Goal: Task Accomplishment & Management: Manage account settings

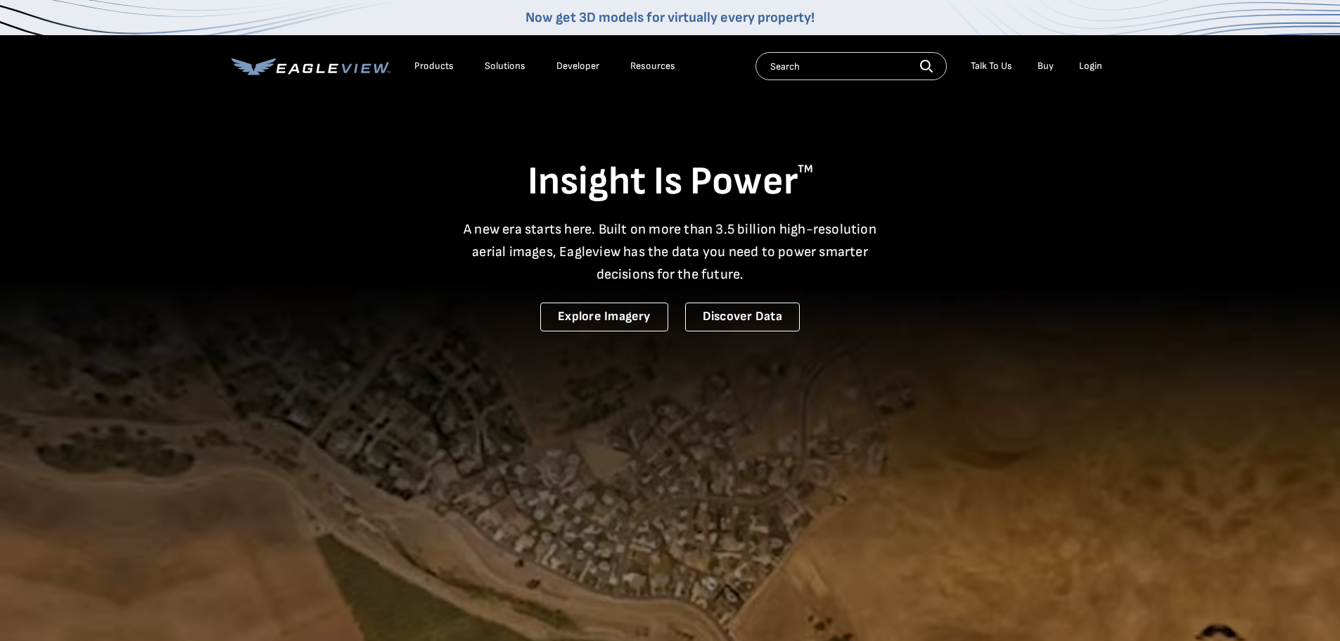
click at [1090, 68] on div "Login" at bounding box center [1090, 66] width 23 height 13
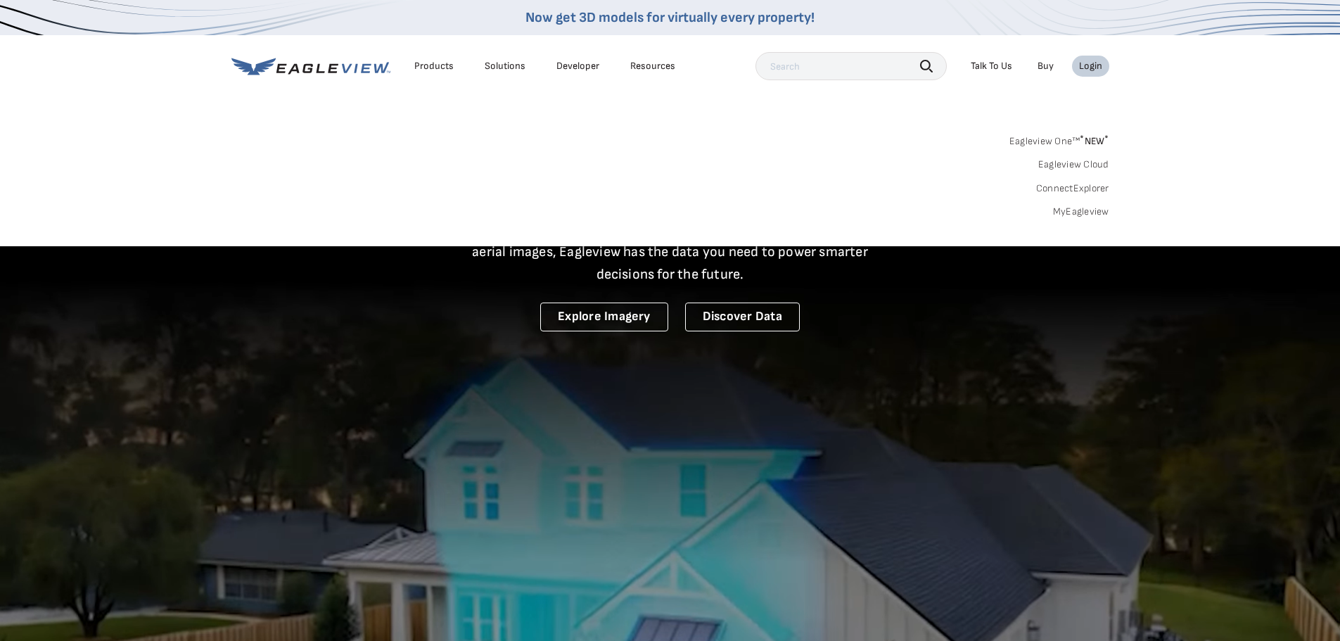
click at [1080, 207] on link "MyEagleview" at bounding box center [1081, 211] width 56 height 13
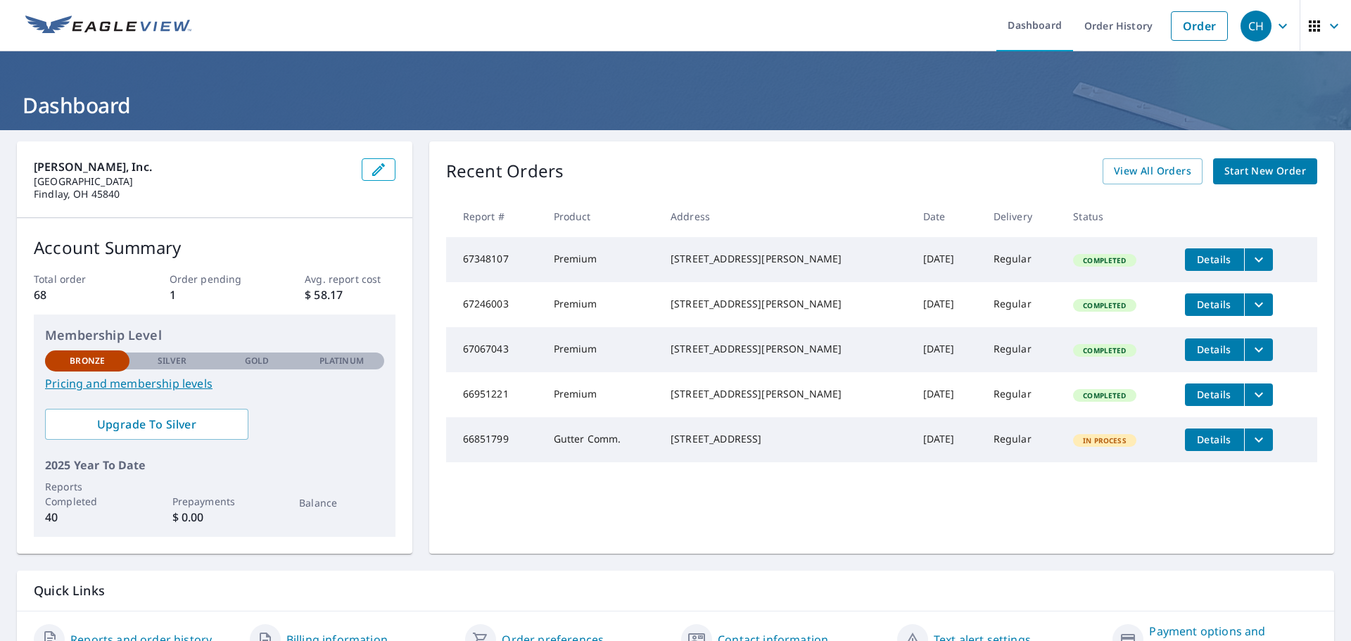
click at [1194, 306] on span "Details" at bounding box center [1214, 304] width 42 height 13
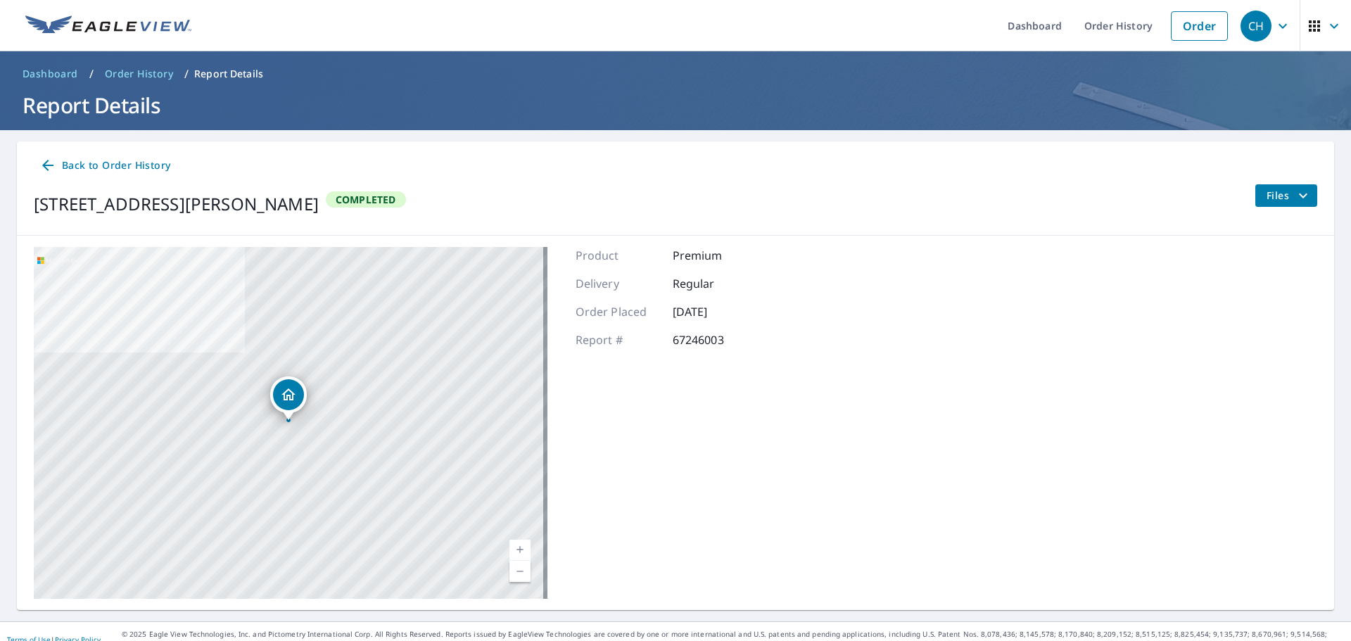
scroll to position [16, 0]
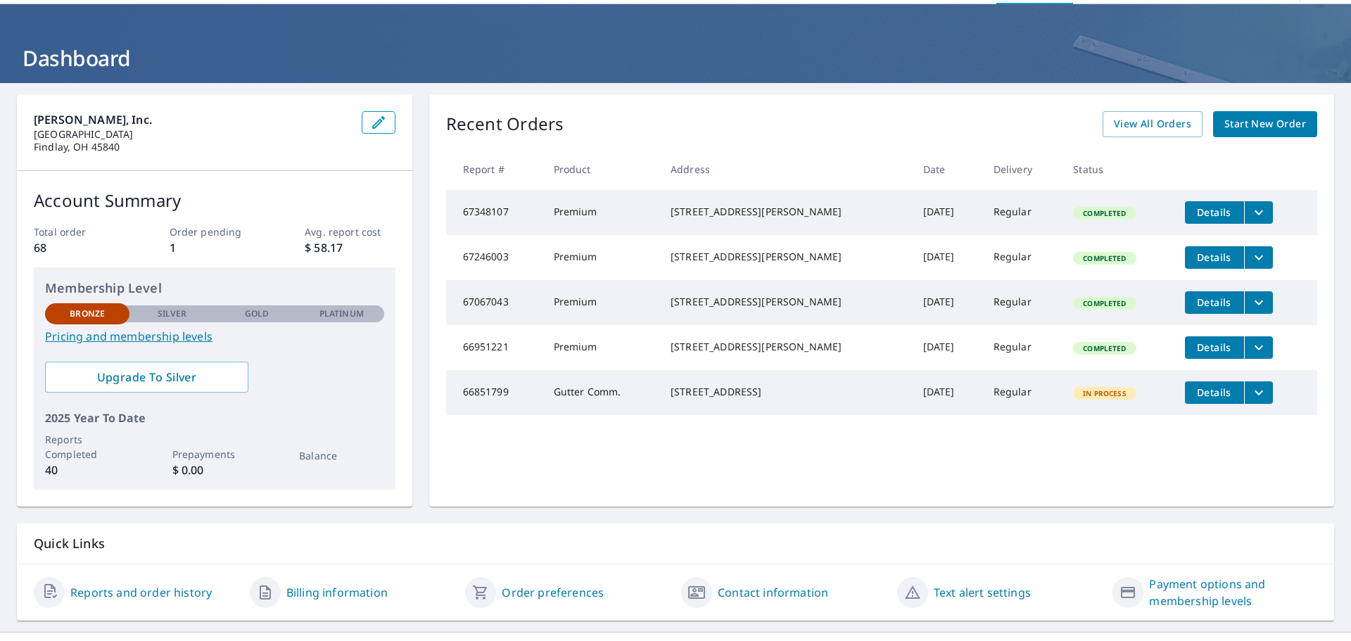
scroll to position [74, 0]
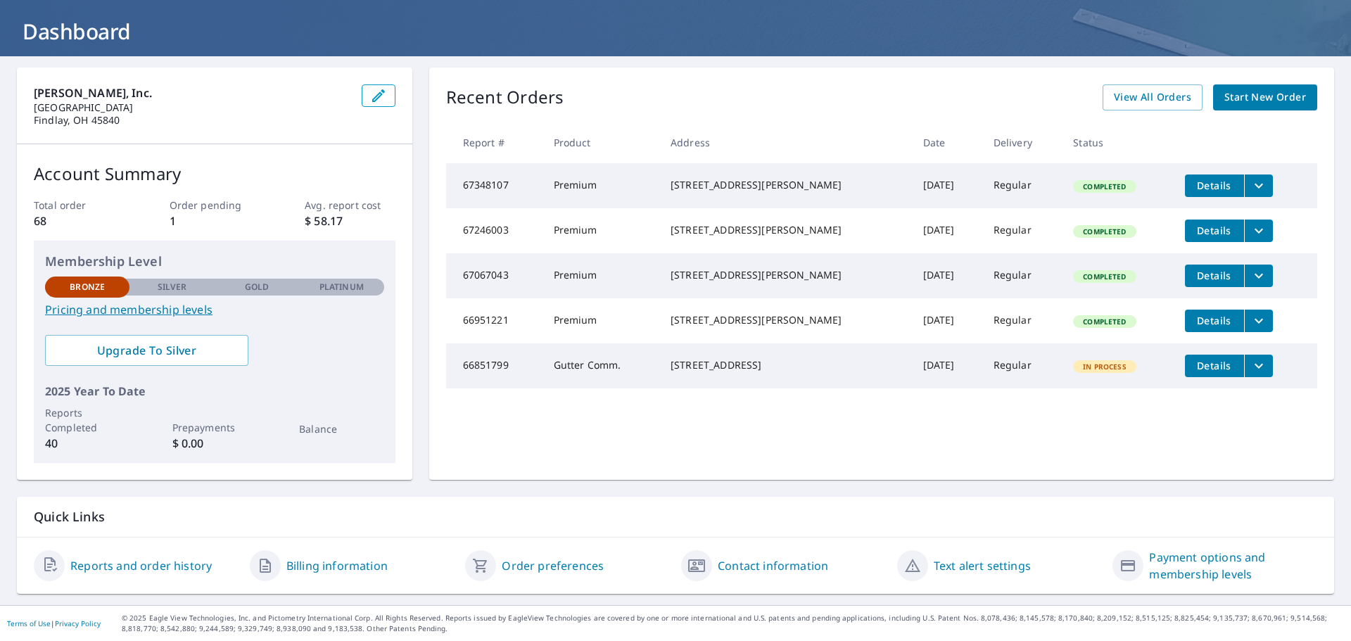
click at [1250, 236] on icon "filesDropdownBtn-67246003" at bounding box center [1258, 230] width 17 height 17
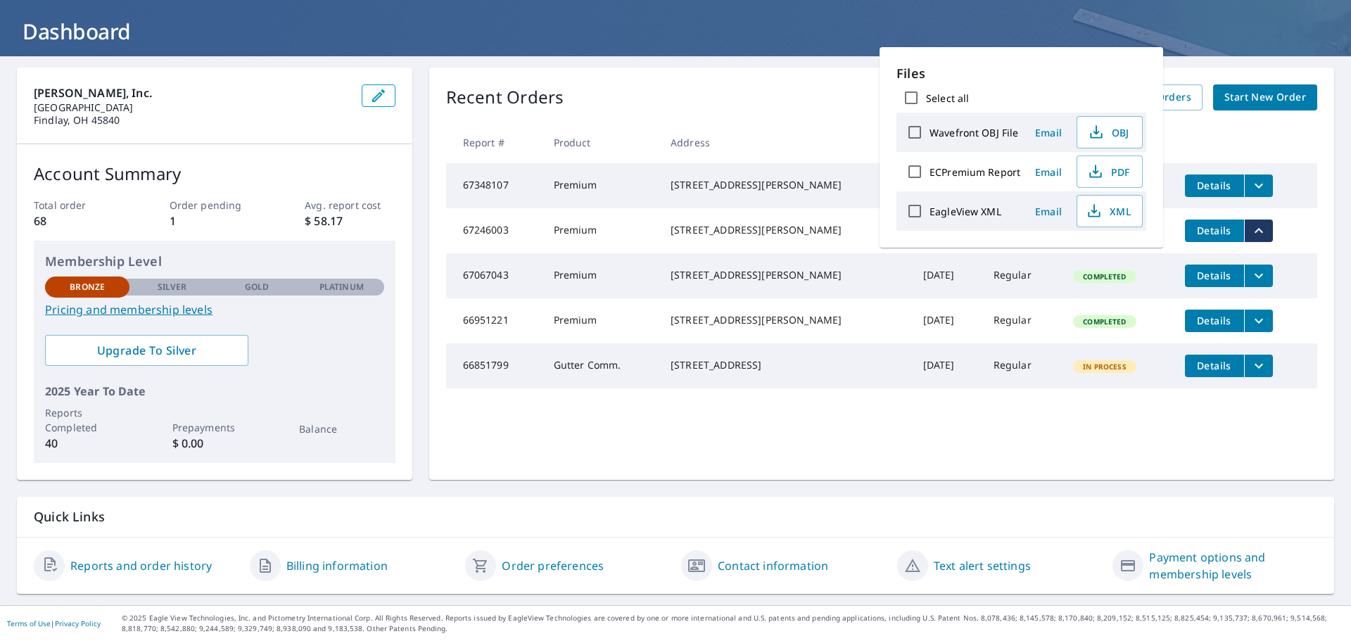
click at [1279, 230] on td "Details" at bounding box center [1245, 230] width 144 height 45
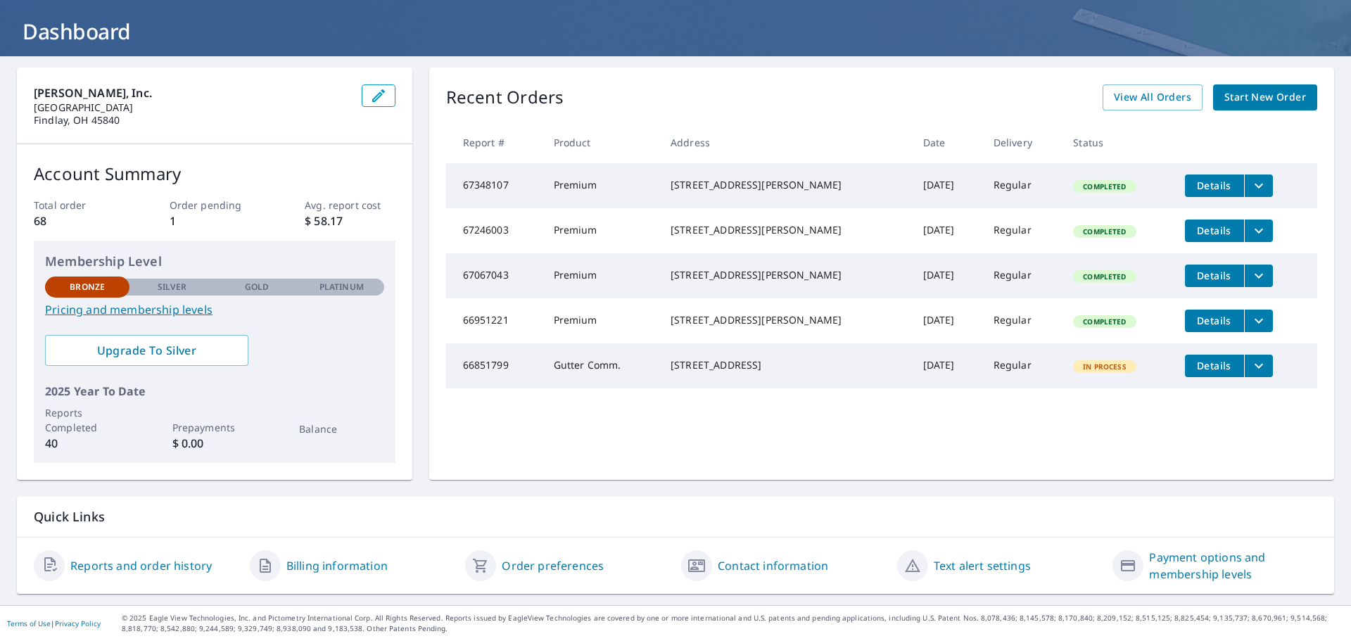
click at [337, 568] on link "Billing information" at bounding box center [336, 565] width 101 height 17
